Goal: Information Seeking & Learning: Learn about a topic

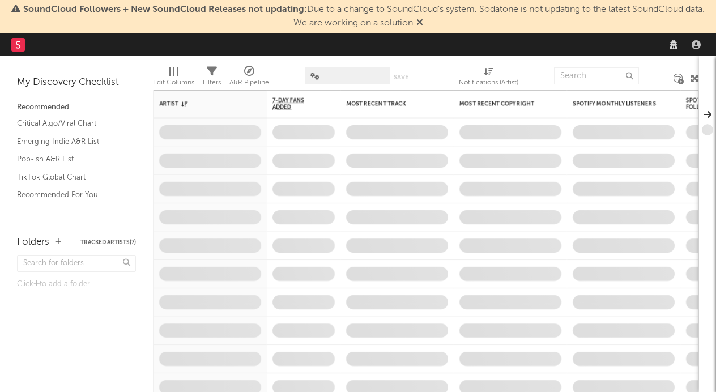
click at [584, 28] on span "SoundCloud Followers + New SoundCloud Releases not updating : Due to a change t…" at bounding box center [358, 16] width 704 height 27
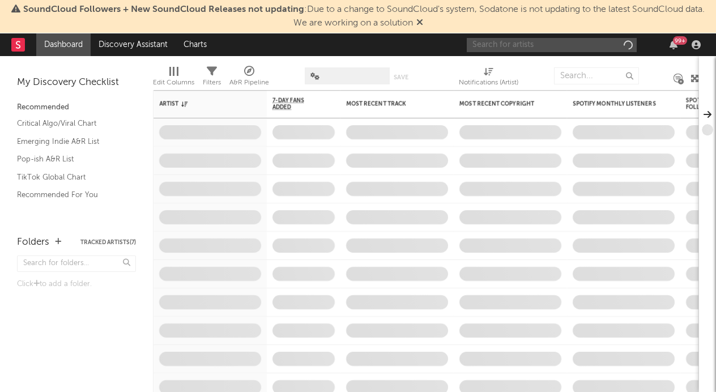
click at [587, 49] on input "text" at bounding box center [552, 45] width 170 height 14
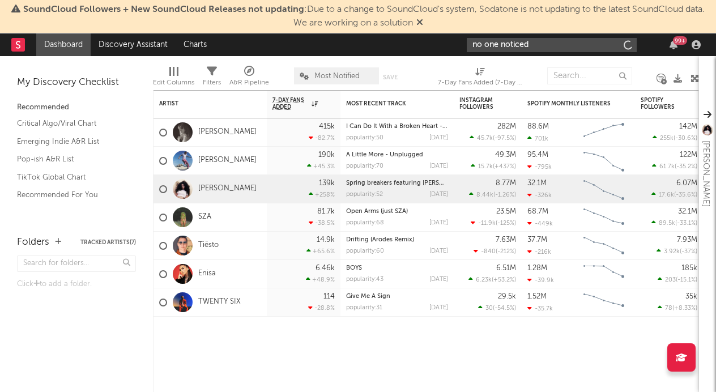
click at [560, 46] on input "no one noticed" at bounding box center [552, 45] width 170 height 14
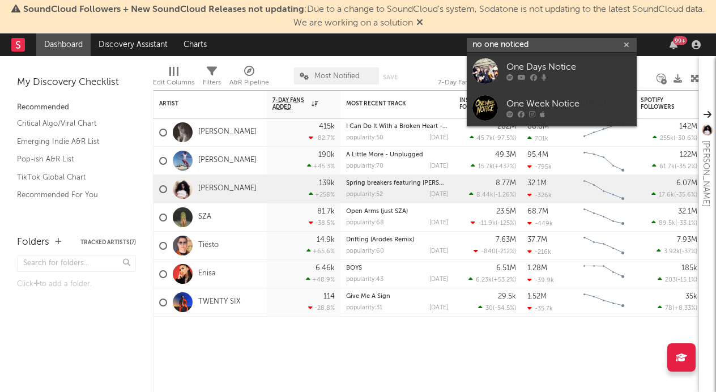
click at [524, 44] on input "no one noticed" at bounding box center [552, 45] width 170 height 14
click at [528, 44] on input "no one noticed" at bounding box center [552, 45] width 170 height 14
type input "the marias"
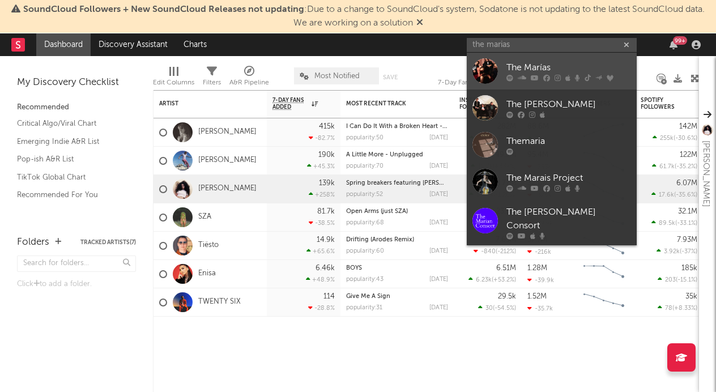
click at [529, 65] on div "The Marías" at bounding box center [568, 68] width 125 height 14
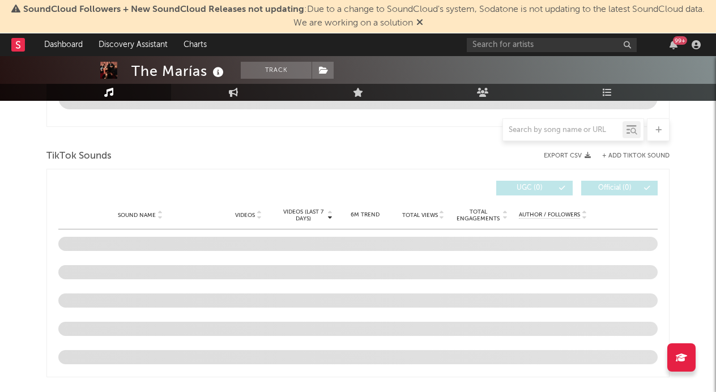
scroll to position [531, 0]
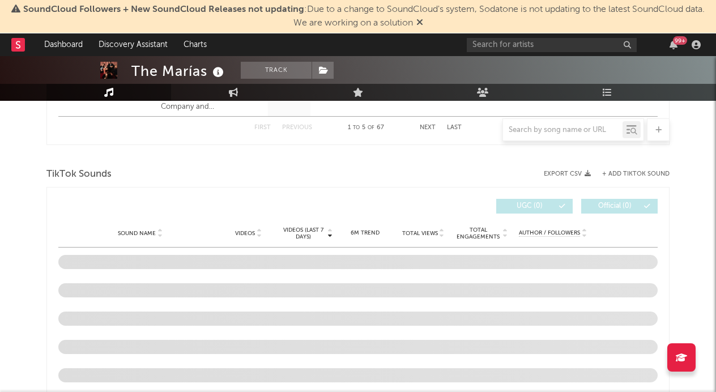
select select "6m"
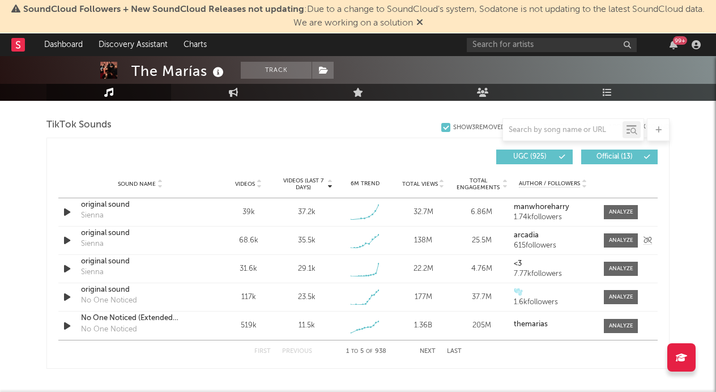
scroll to position [760, 0]
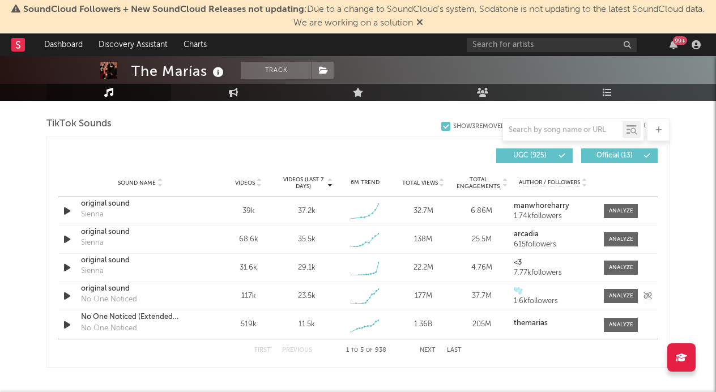
click at [66, 297] on icon "button" at bounding box center [67, 296] width 12 height 14
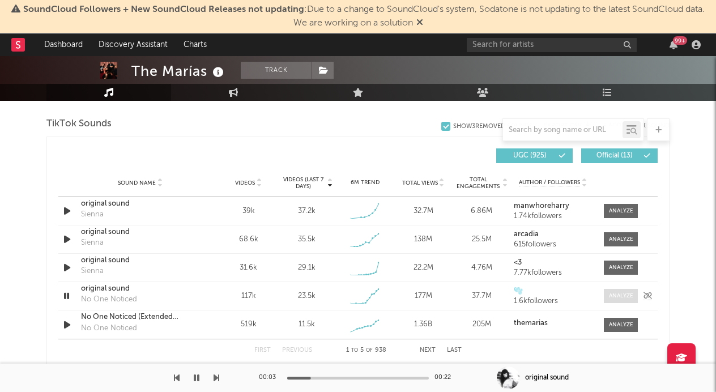
click at [613, 299] on div at bounding box center [621, 296] width 24 height 8
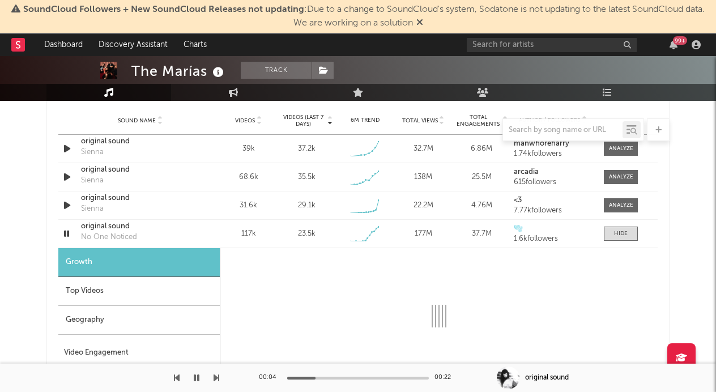
select select "1w"
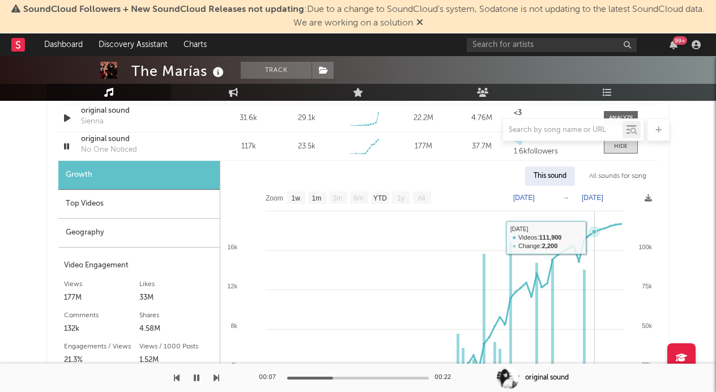
scroll to position [912, 0]
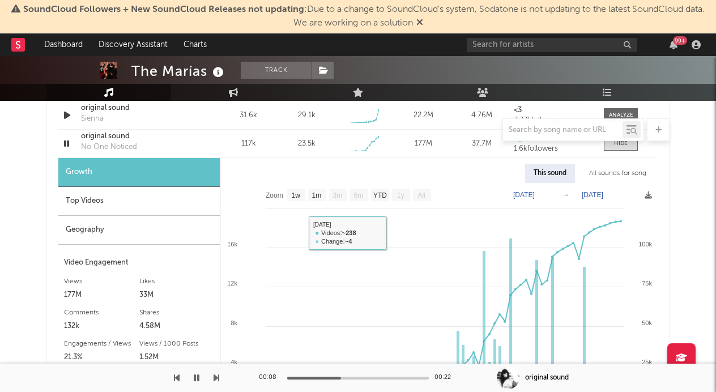
click at [187, 200] on div "Top Videos" at bounding box center [138, 201] width 161 height 29
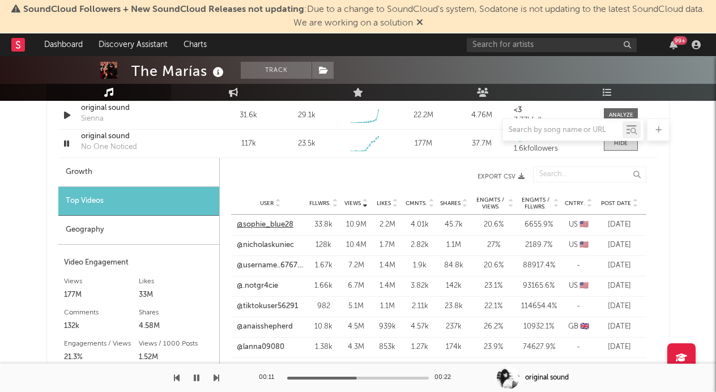
click at [284, 226] on link "@sophie_blue28" at bounding box center [265, 224] width 57 height 11
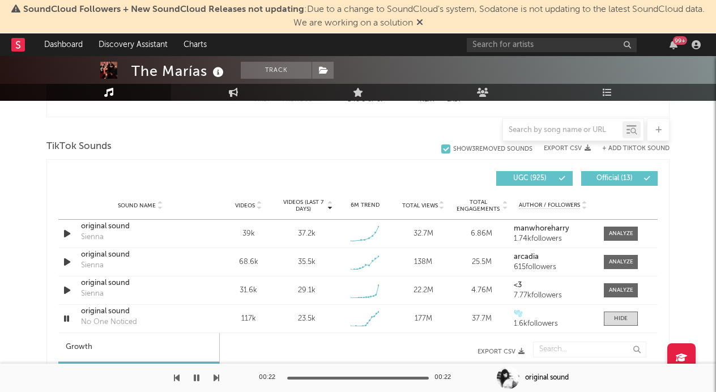
scroll to position [361, 0]
